Goal: Task Accomplishment & Management: Complete application form

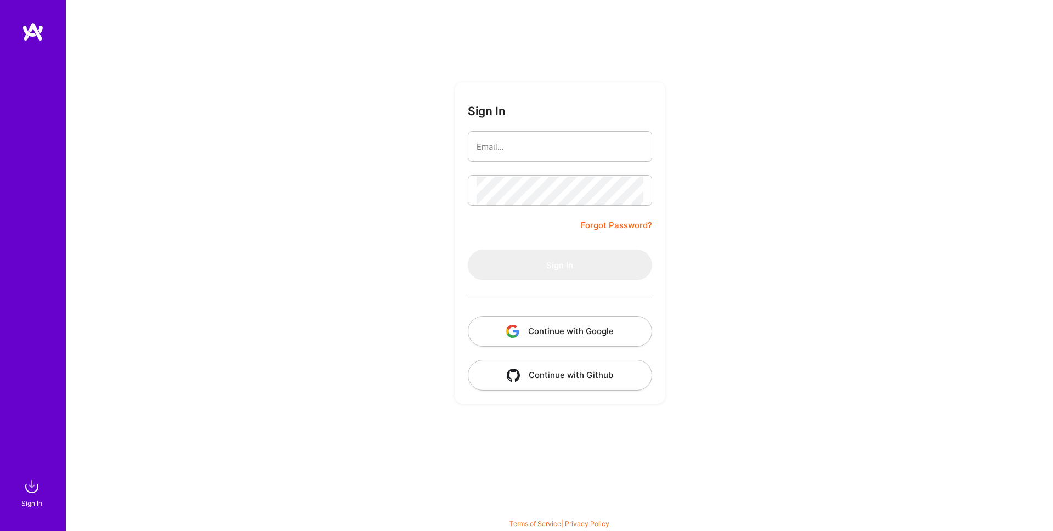
click at [623, 146] on body "Sign In Close Show all notifications Show unread notifications only Sign In For…" at bounding box center [526, 262] width 1053 height 525
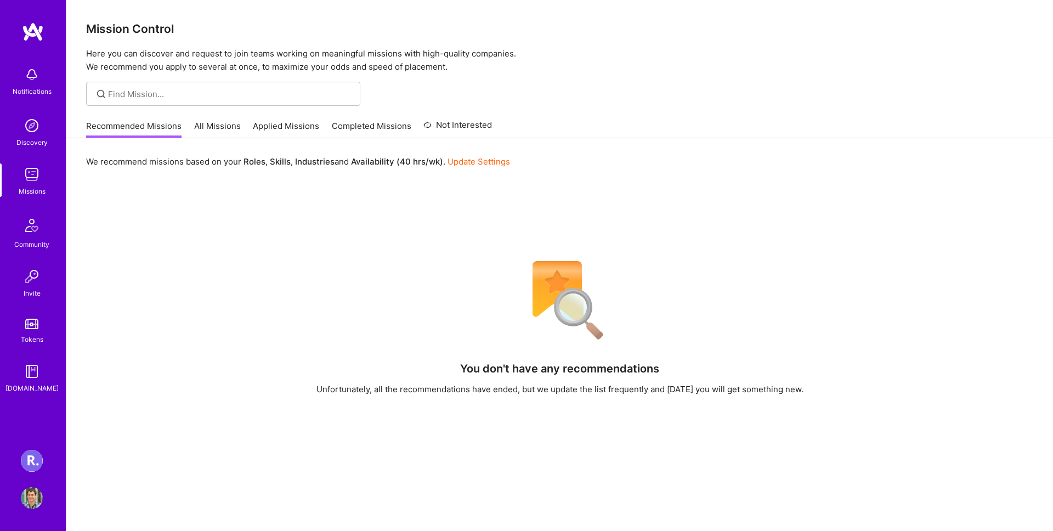
click at [42, 470] on link "[PERSON_NAME] Healthcare: Team for Clinical Intake Platform" at bounding box center [31, 461] width 27 height 22
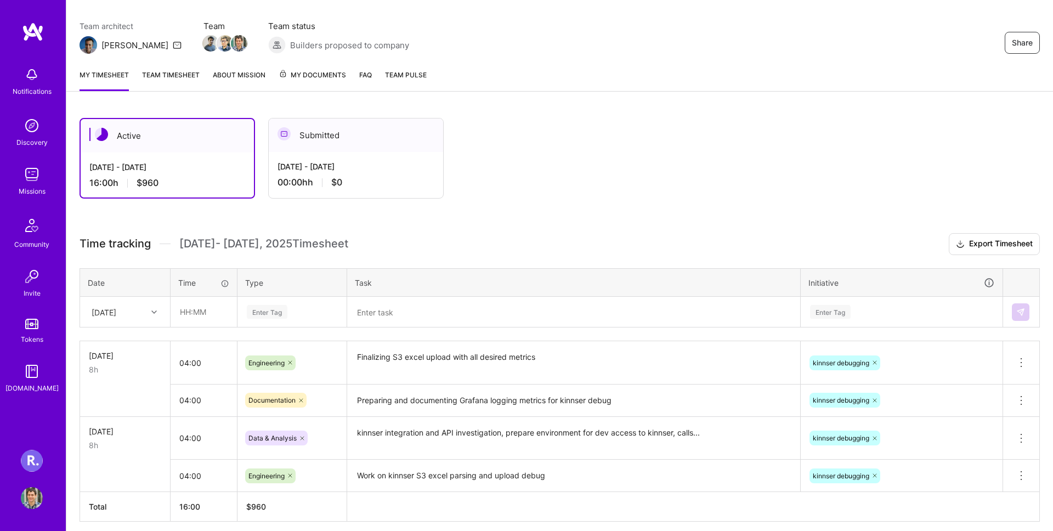
scroll to position [128, 0]
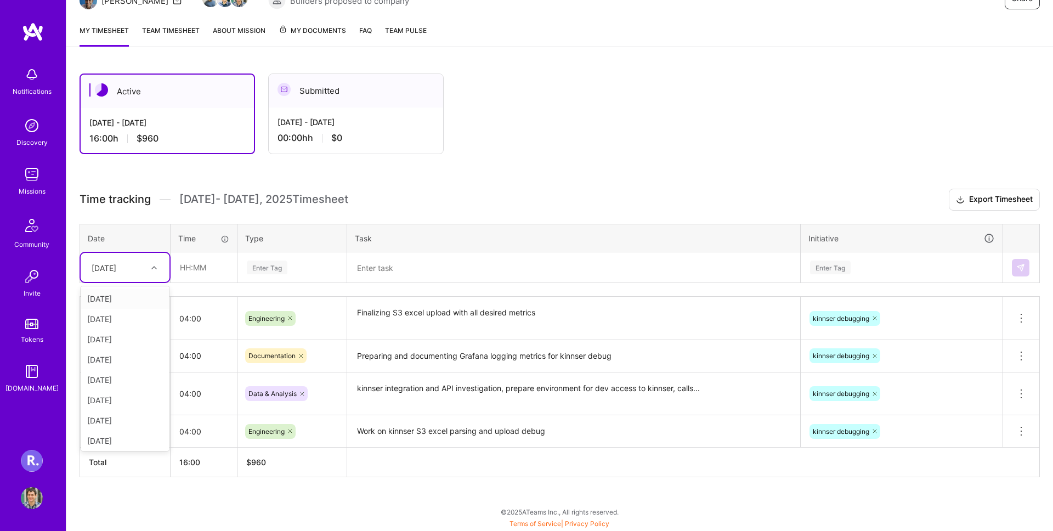
click at [95, 274] on div "[DATE]" at bounding box center [116, 267] width 61 height 18
click at [132, 441] on div "[DATE]" at bounding box center [125, 438] width 89 height 20
click at [198, 273] on input "text" at bounding box center [203, 267] width 65 height 29
type input "03:00"
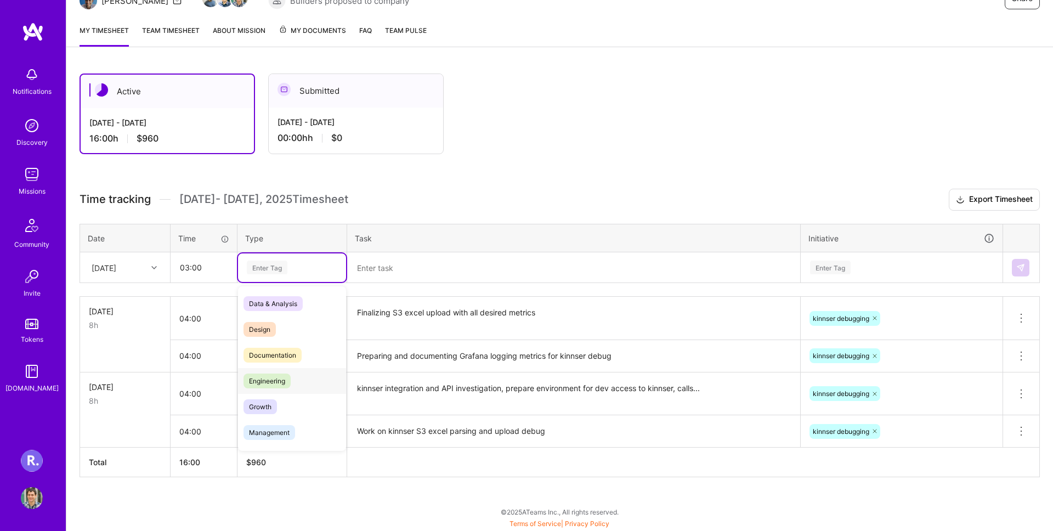
click at [301, 386] on div "Engineering" at bounding box center [292, 381] width 108 height 26
click at [382, 273] on textarea at bounding box center [573, 267] width 451 height 29
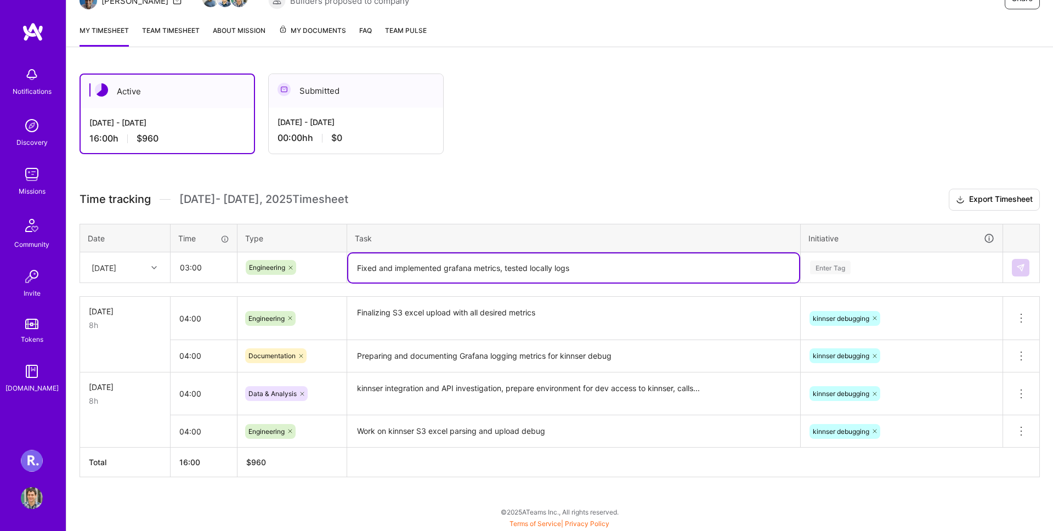
click at [548, 270] on textarea "Fixed and implemented grafana metrics, tested locally logs" at bounding box center [573, 267] width 451 height 29
click at [640, 278] on textarea "Fixed and implemented grafana metrics, tested local logs" at bounding box center [573, 267] width 451 height 29
type textarea "Fixed and implemented grafana metrics, tested local logs"
click at [840, 263] on div "Enter Tag" at bounding box center [830, 267] width 41 height 17
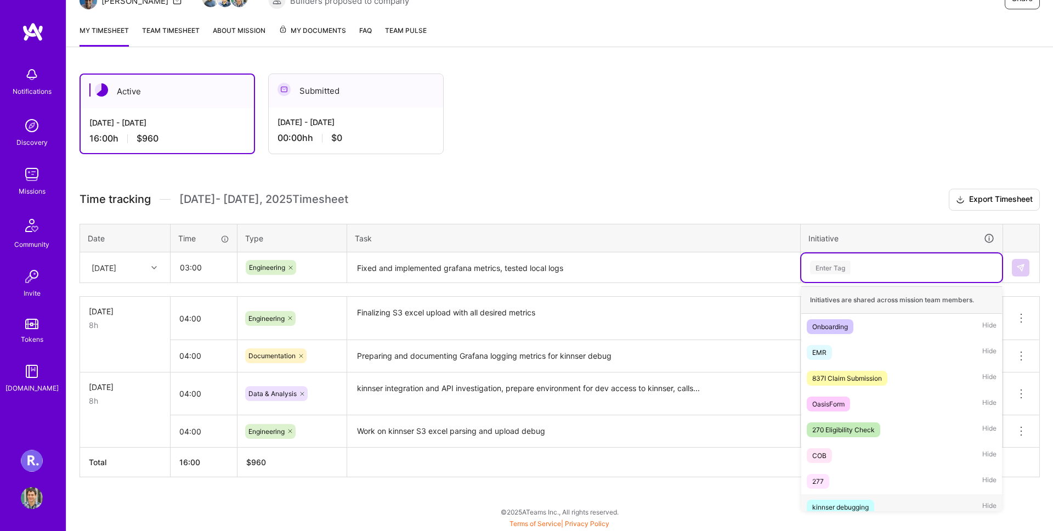
click at [859, 508] on div "kinnser debugging" at bounding box center [840, 507] width 56 height 12
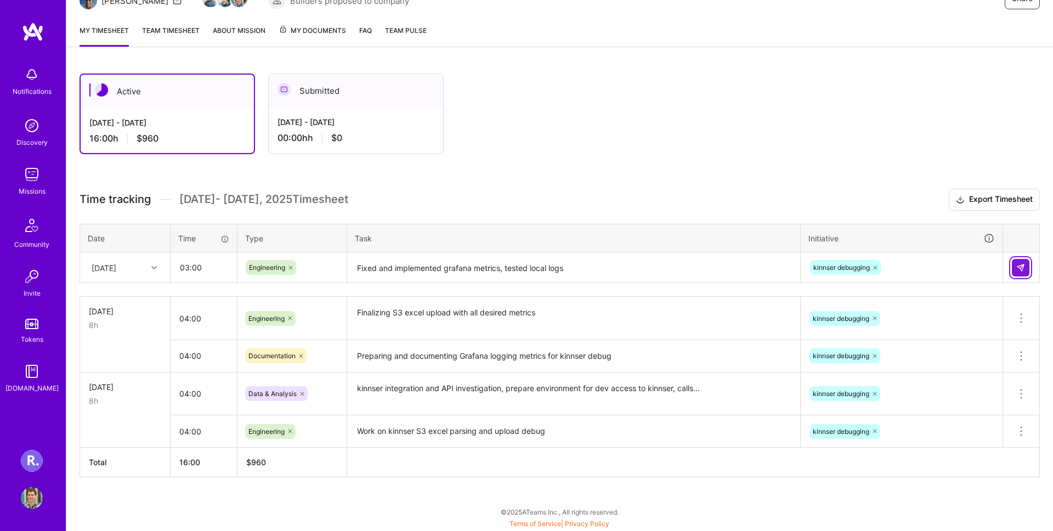
click at [1019, 270] on img at bounding box center [1020, 267] width 9 height 9
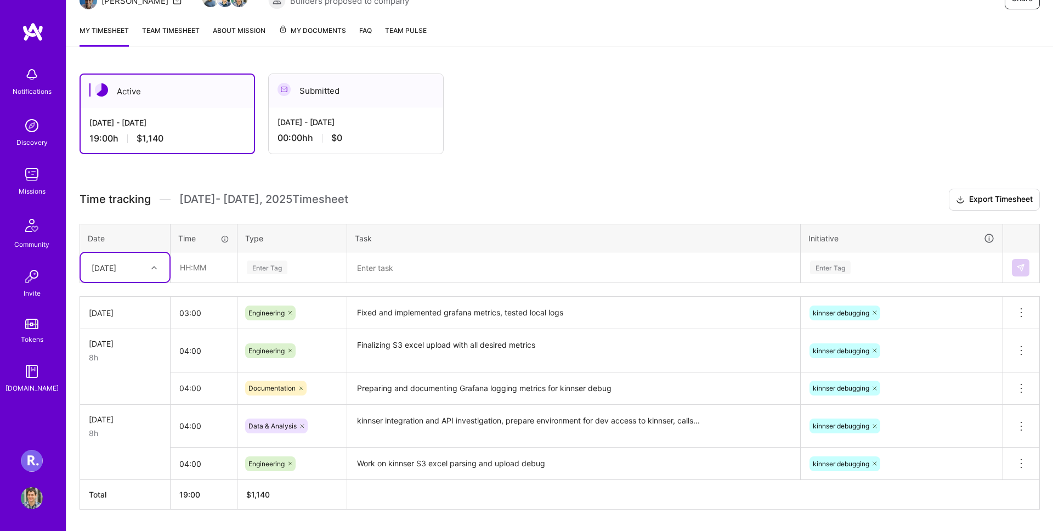
click at [116, 271] on div "[DATE]" at bounding box center [104, 268] width 25 height 12
click at [199, 271] on input "text" at bounding box center [203, 267] width 65 height 29
type input "02:00"
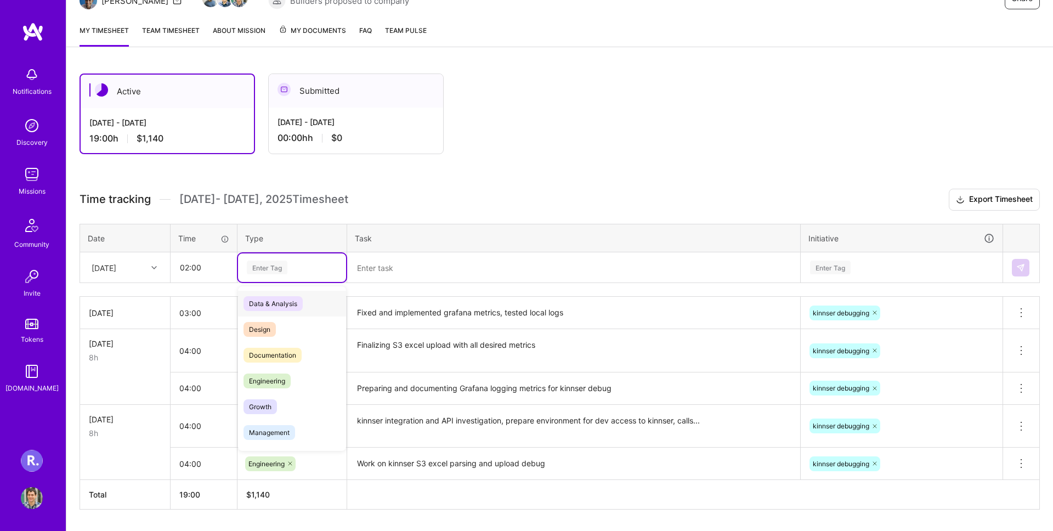
click at [298, 304] on span "Data & Analysis" at bounding box center [273, 303] width 59 height 15
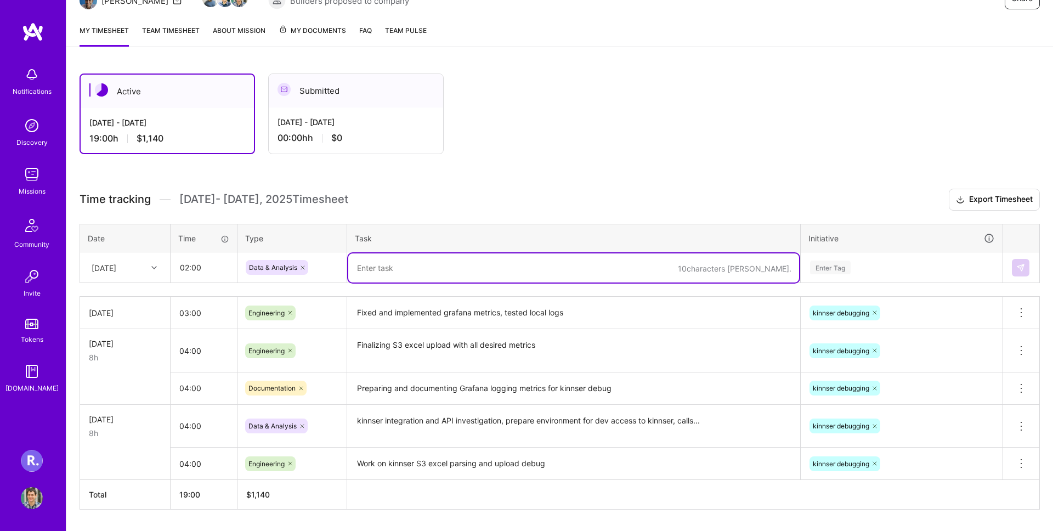
click at [457, 261] on textarea at bounding box center [573, 267] width 451 height 29
click at [751, 271] on textarea "Checking grafana dashboards and planning steps to create new monitoring charts …" at bounding box center [573, 267] width 451 height 29
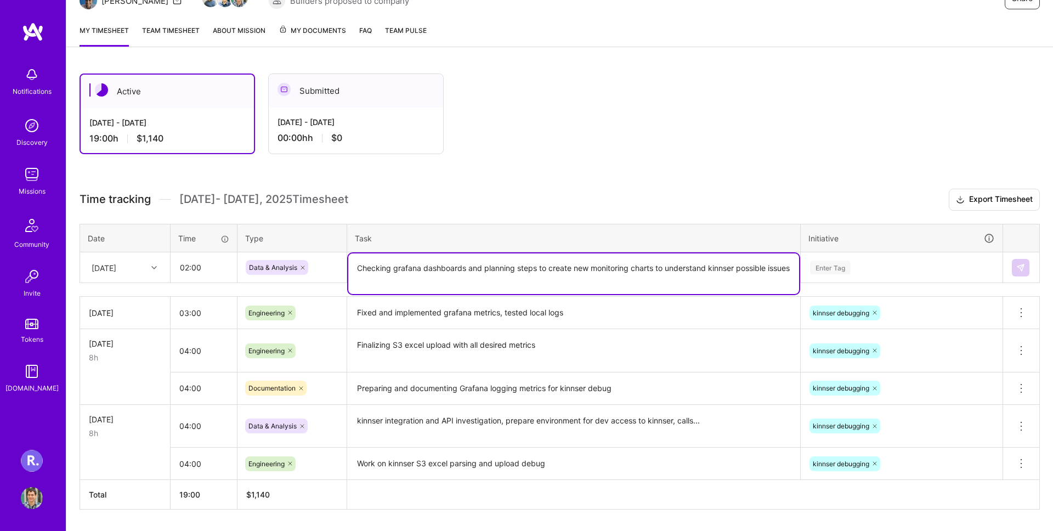
type textarea "Checking grafana dashboards and planning steps to create new monitoring charts …"
click at [852, 268] on div "Enter Tag" at bounding box center [901, 268] width 185 height 14
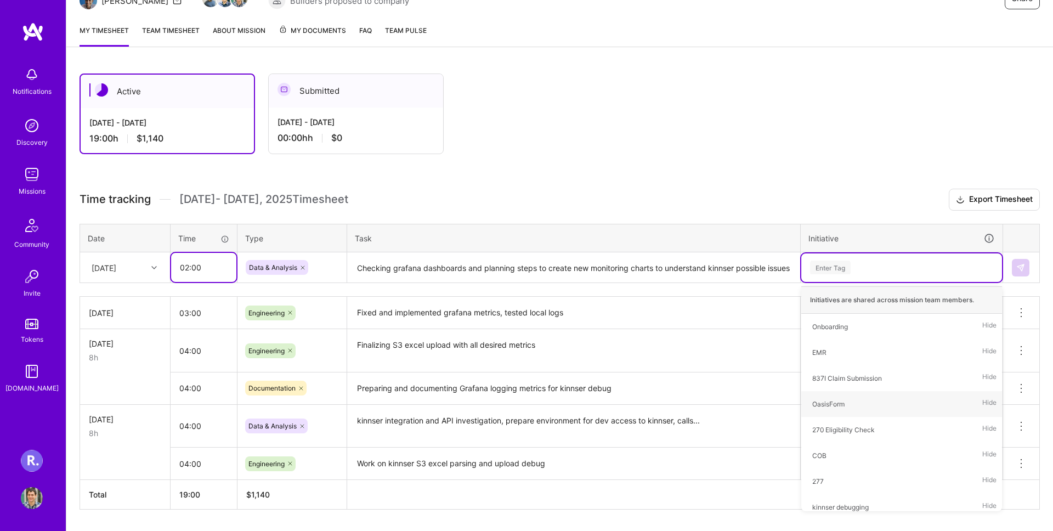
click at [186, 261] on input "02:00" at bounding box center [203, 267] width 65 height 29
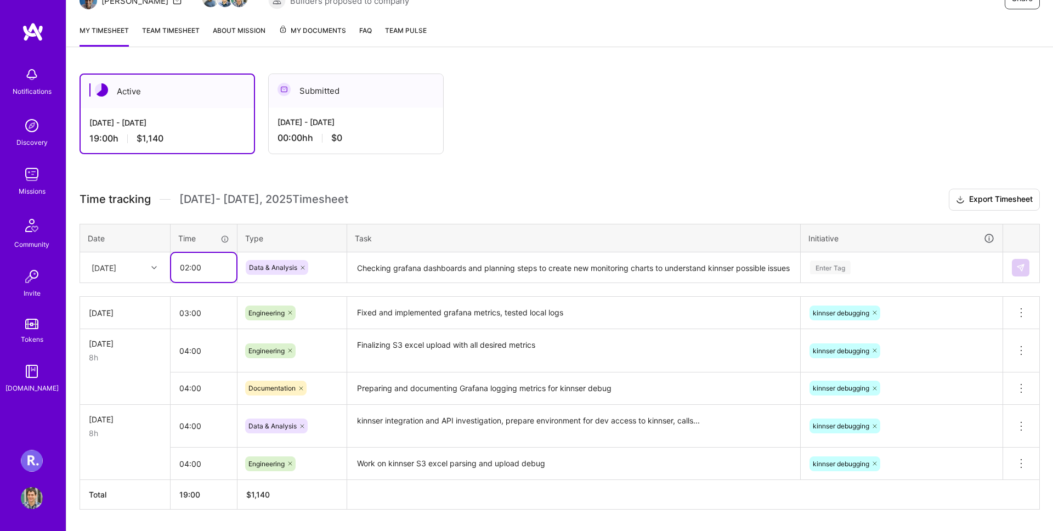
click at [186, 263] on input "02:00" at bounding box center [203, 267] width 65 height 29
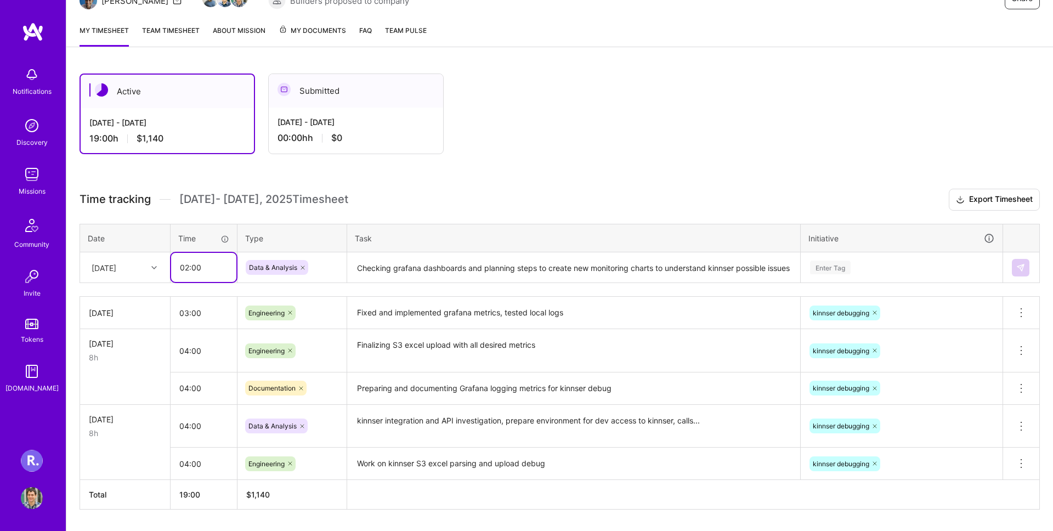
click at [186, 263] on input "02:00" at bounding box center [203, 267] width 65 height 29
type input "04:00"
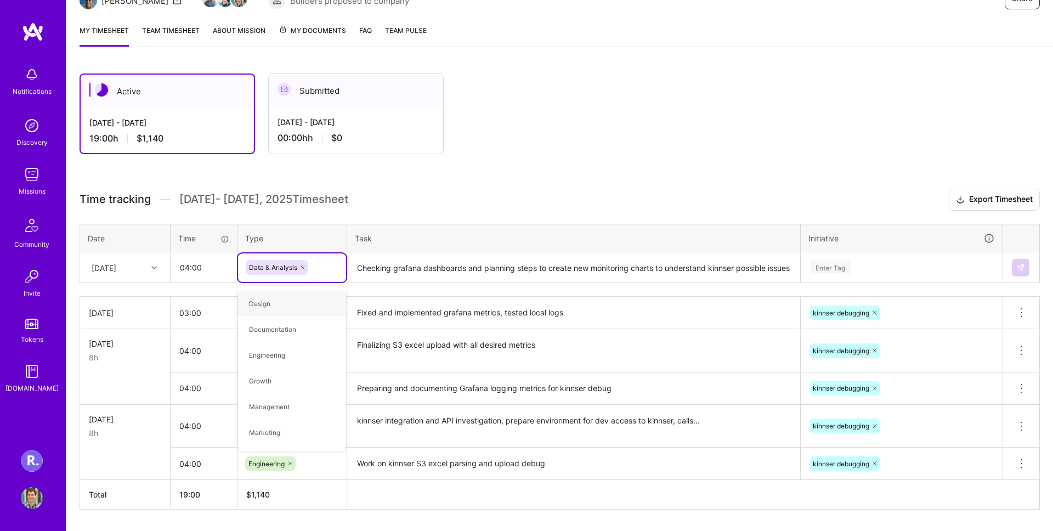
click at [403, 269] on textarea "Checking grafana dashboards and planning steps to create new monitoring charts …" at bounding box center [573, 267] width 451 height 29
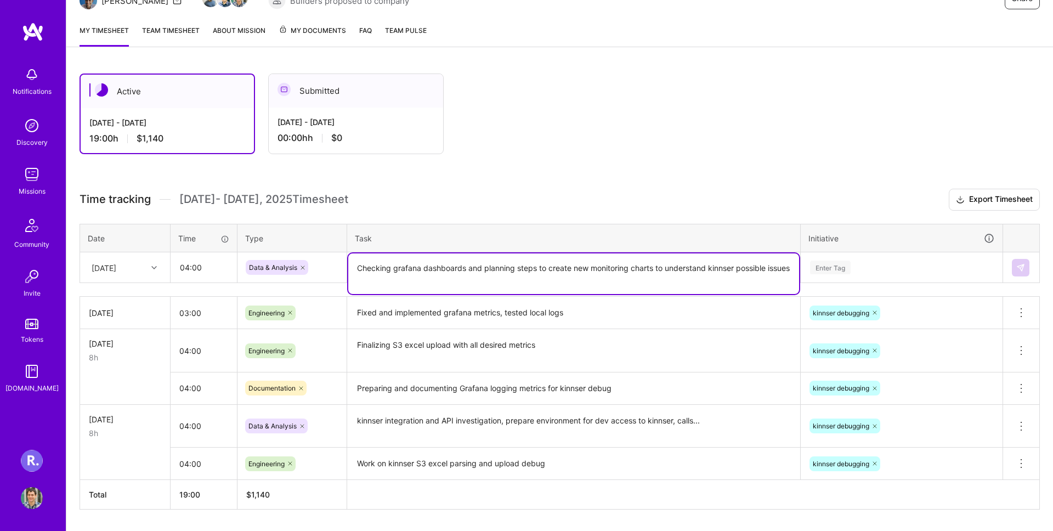
click at [472, 264] on textarea "Checking grafana dashboards and planning steps to create new monitoring charts …" at bounding box center [573, 273] width 451 height 41
click at [391, 268] on textarea "Checking grafana dashboards and planning steps to create new monitoring charts …" at bounding box center [573, 273] width 451 height 41
drag, startPoint x: 392, startPoint y: 268, endPoint x: 474, endPoint y: 315, distance: 94.1
click at [475, 315] on div "Time tracking [DATE] - [DATE] Timesheet Export Timesheet Date Time Type Task In…" at bounding box center [560, 349] width 960 height 321
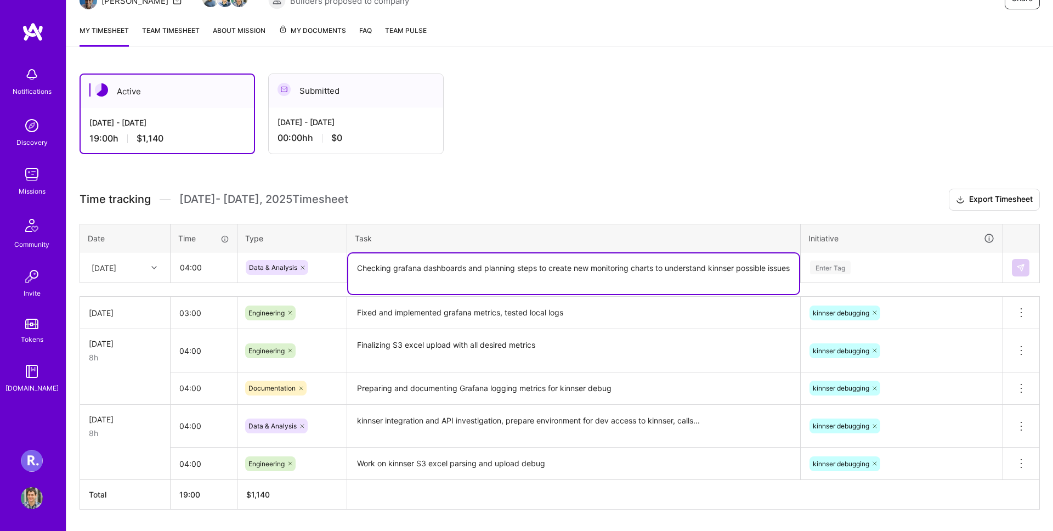
drag, startPoint x: 394, startPoint y: 267, endPoint x: 448, endPoint y: 320, distance: 76.4
click at [449, 320] on div "Time tracking [DATE] - [DATE] Timesheet Export Timesheet Date Time Type Task In…" at bounding box center [560, 349] width 960 height 321
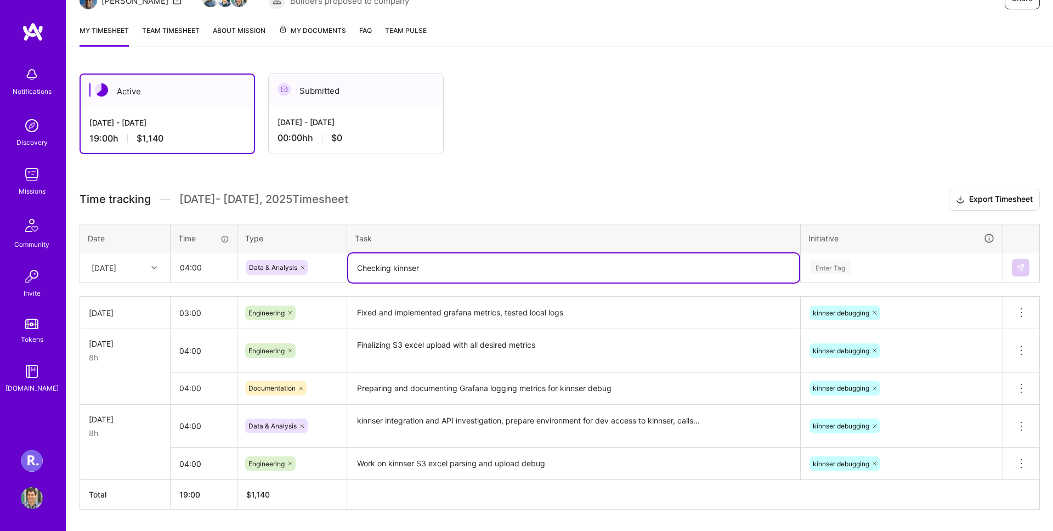
click at [410, 272] on textarea "Checking kinnser" at bounding box center [573, 267] width 451 height 29
type textarea "Analyzing possible causes of kinnser syncronization issues, planning"
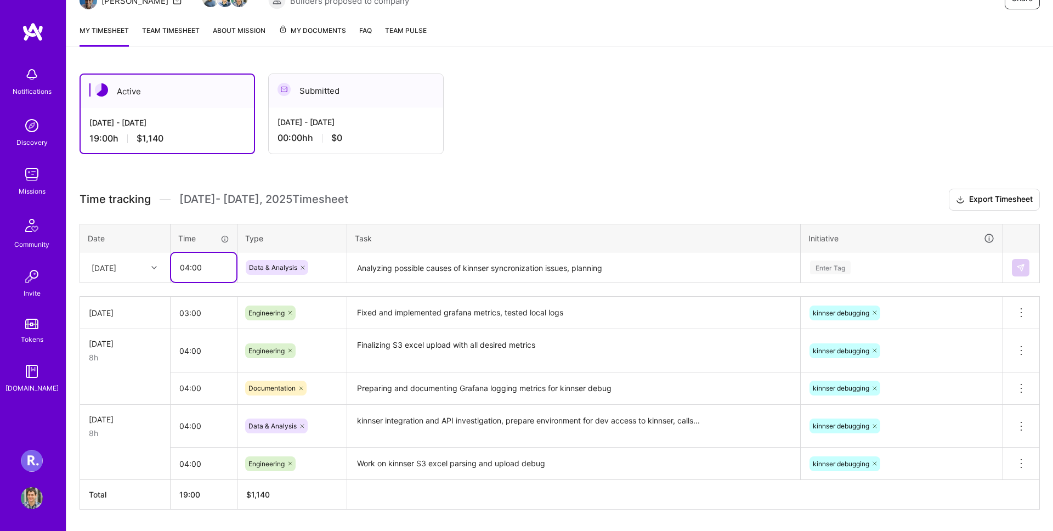
click at [188, 264] on input "04:00" at bounding box center [203, 267] width 65 height 29
type input "03:00"
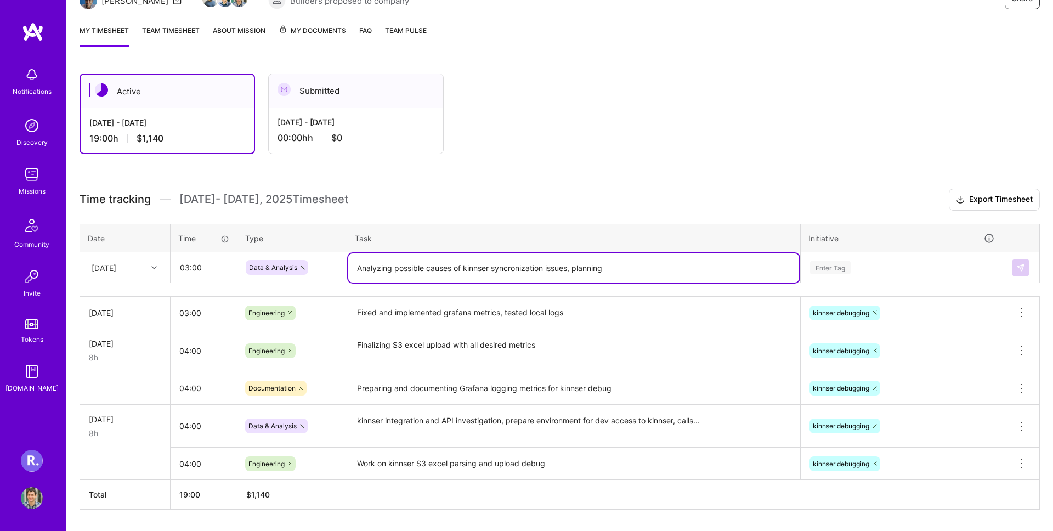
click at [691, 264] on textarea "Analyzing possible causes of kinnser syncronization issues, planning" at bounding box center [573, 267] width 451 height 29
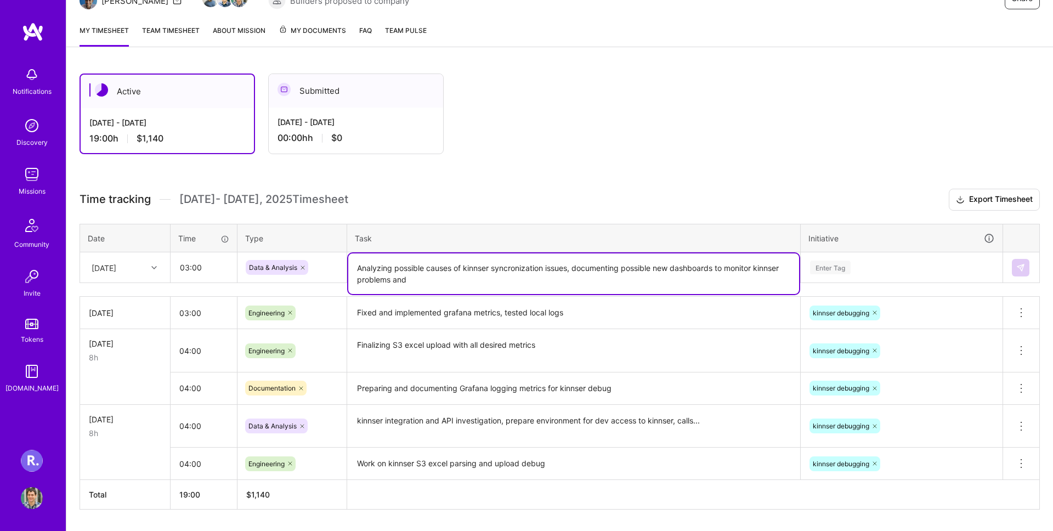
click at [631, 264] on textarea "Analyzing possible causes of kinnser syncronization issues, documenting possibl…" at bounding box center [573, 273] width 451 height 41
click at [646, 263] on textarea "Analyzing possible causes of kinnser syncronization issues, documenting new das…" at bounding box center [573, 273] width 451 height 41
click at [640, 264] on textarea "Analyzing possible causes of kinnser syncronization issues, documenting new das…" at bounding box center [573, 273] width 451 height 41
click at [714, 265] on textarea "Analyzing possible causes of kinnser syncronization issues, documenting new use…" at bounding box center [573, 273] width 451 height 41
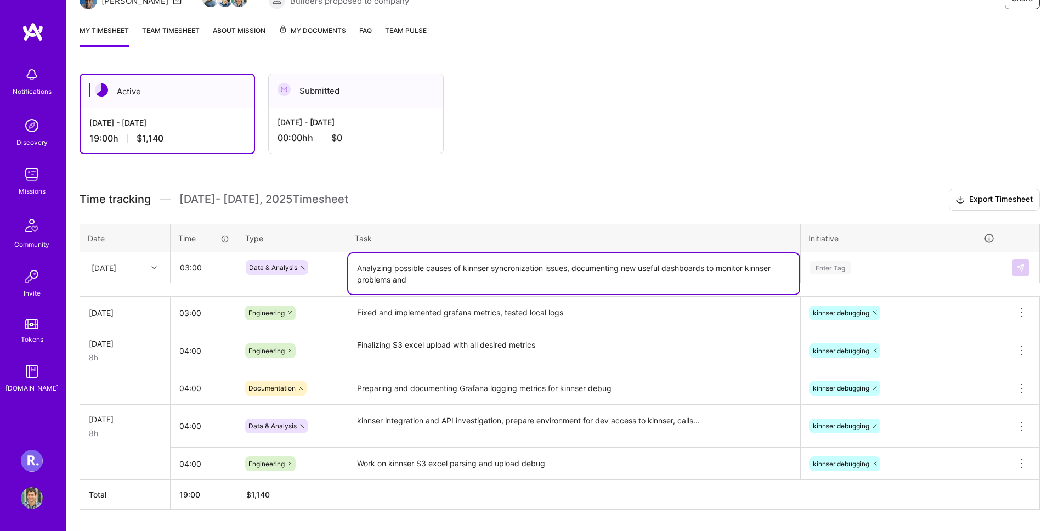
click at [711, 265] on textarea "Analyzing possible causes of kinnser syncronization issues, documenting new use…" at bounding box center [573, 273] width 451 height 41
drag, startPoint x: 488, startPoint y: 278, endPoint x: 582, endPoint y: 291, distance: 94.7
click at [582, 291] on textarea "Analyzing possible causes of kinnser syncronization issues, documenting new use…" at bounding box center [573, 273] width 451 height 41
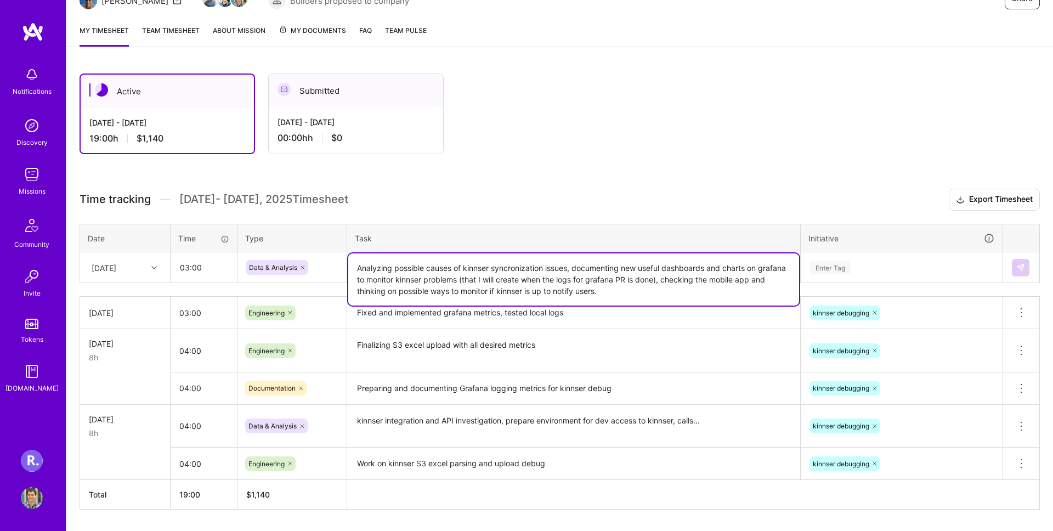
drag, startPoint x: 469, startPoint y: 292, endPoint x: 778, endPoint y: 360, distance: 315.7
click at [779, 360] on div "Time tracking [DATE] - [DATE] Timesheet Export Timesheet Date Time Type Task In…" at bounding box center [560, 349] width 960 height 321
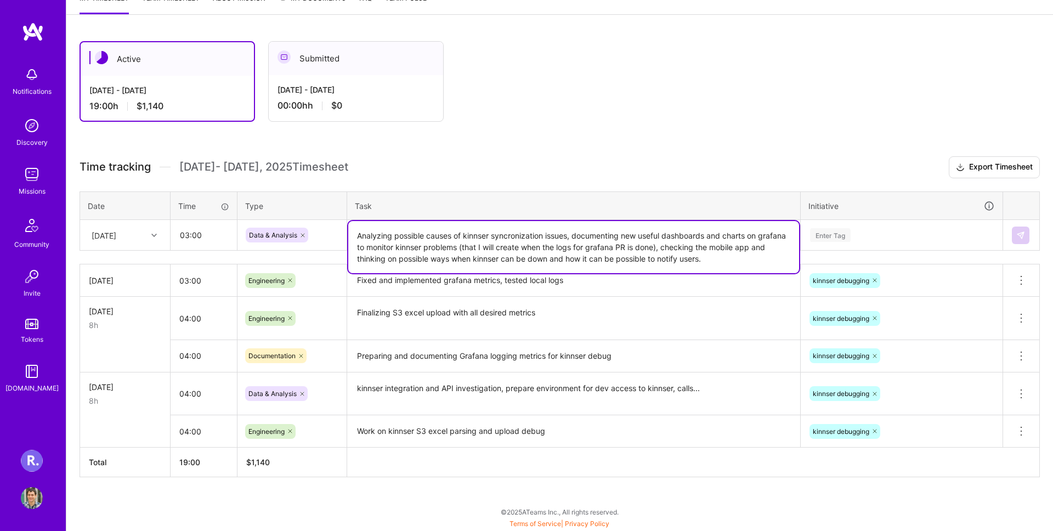
type textarea "Analyzing possible causes of kinnser syncronization issues, documenting new use…"
click at [830, 230] on div "Enter Tag" at bounding box center [830, 235] width 41 height 17
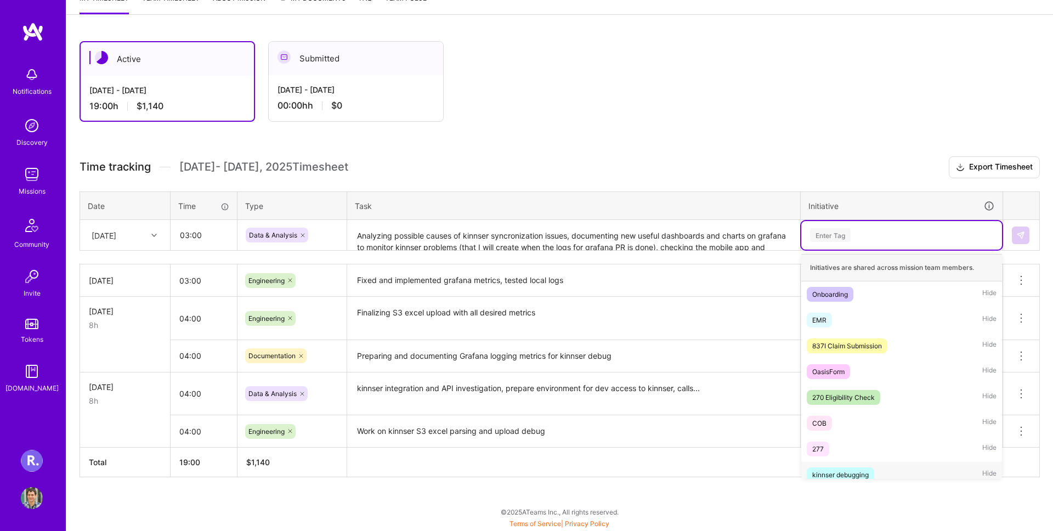
click at [867, 469] on div "kinnser debugging" at bounding box center [840, 475] width 56 height 12
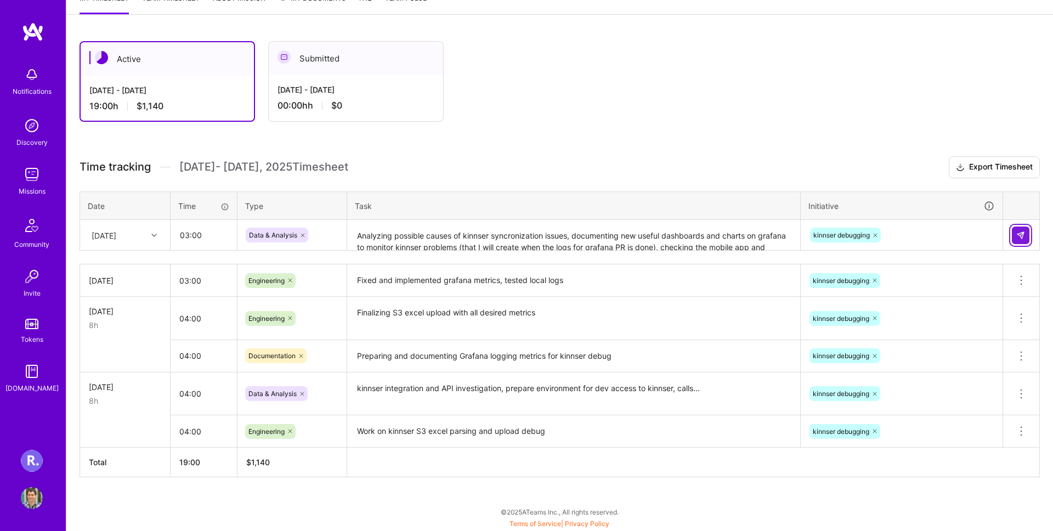
click at [1023, 232] on img at bounding box center [1020, 235] width 9 height 9
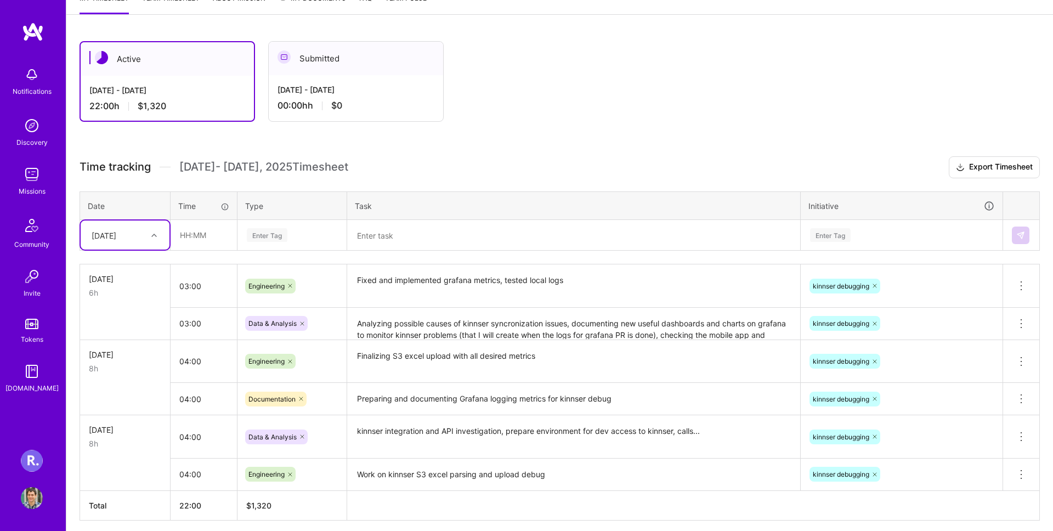
scroll to position [204, 0]
